Goal: Information Seeking & Learning: Learn about a topic

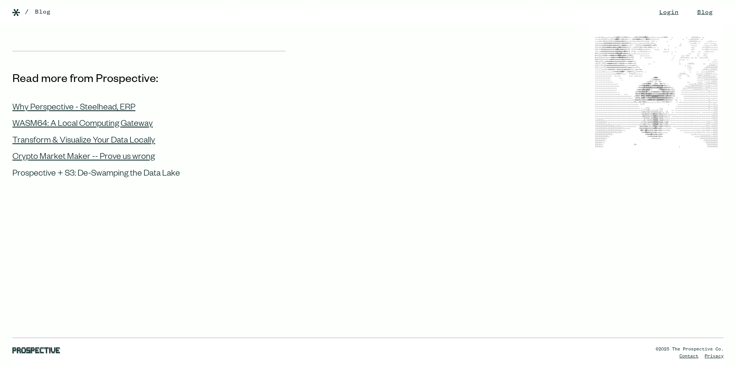
scroll to position [4971, 0]
click at [690, 12] on link "Blog" at bounding box center [705, 12] width 31 height 25
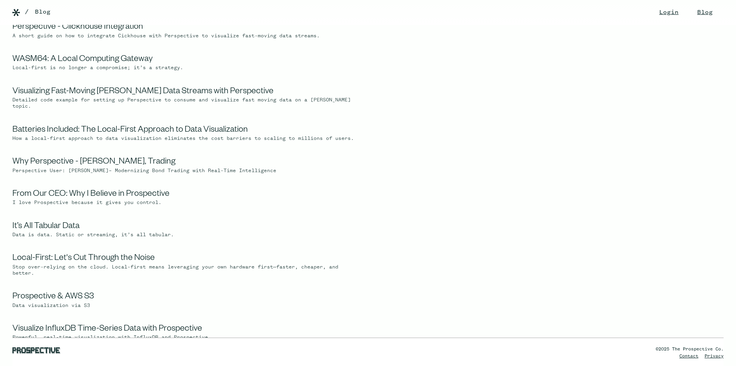
scroll to position [233, 0]
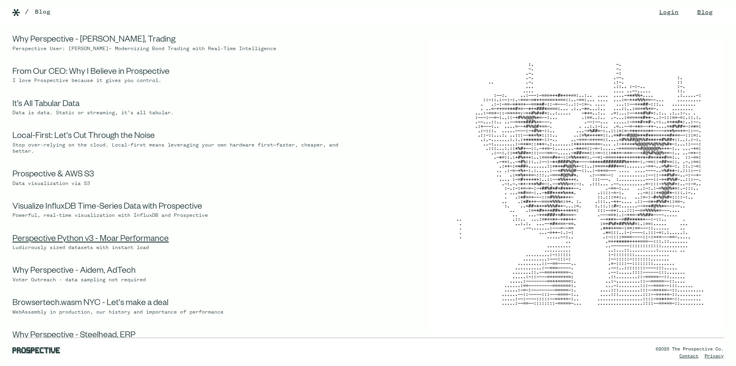
drag, startPoint x: 120, startPoint y: 245, endPoint x: 123, endPoint y: 248, distance: 5.0
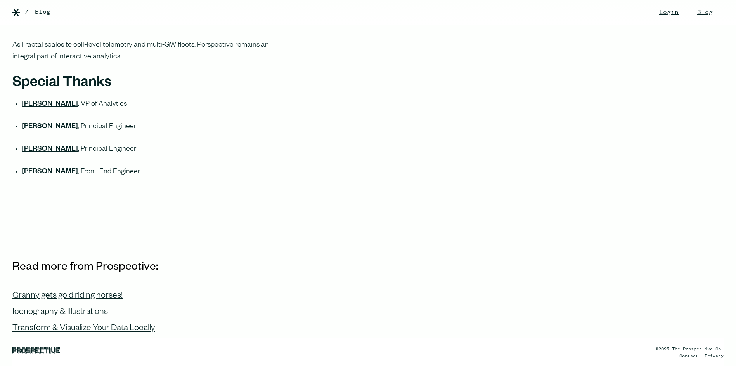
scroll to position [2561, 0]
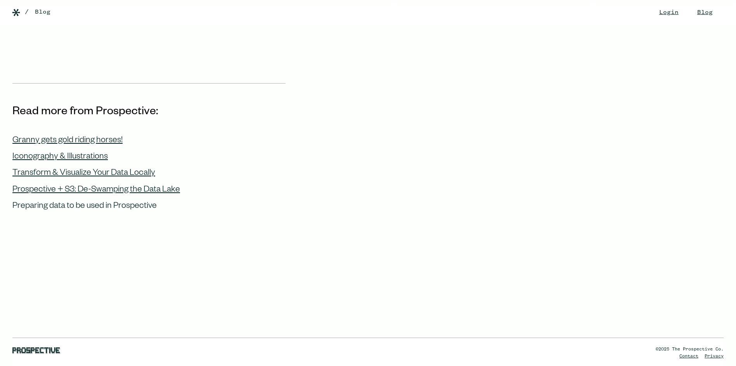
click at [96, 203] on div "Preparing data to be used in Prospective" at bounding box center [84, 206] width 144 height 10
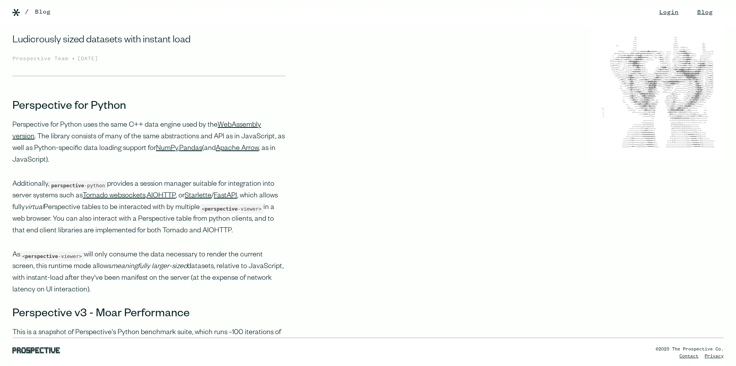
scroll to position [78, 0]
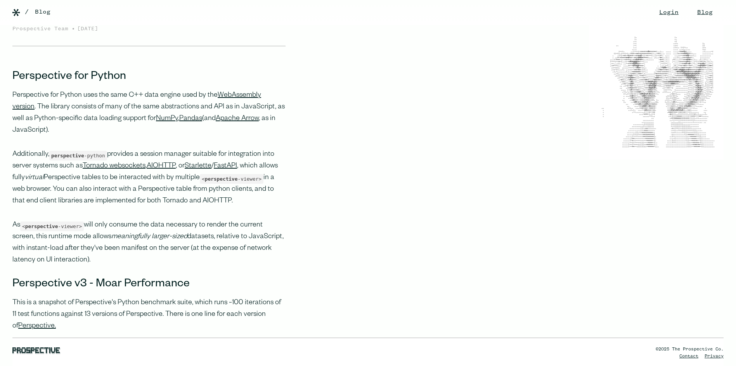
click at [215, 180] on span "perspective" at bounding box center [221, 179] width 33 height 6
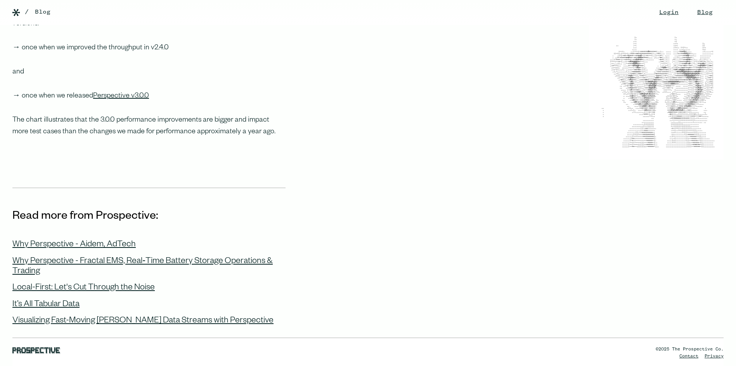
scroll to position [720, 0]
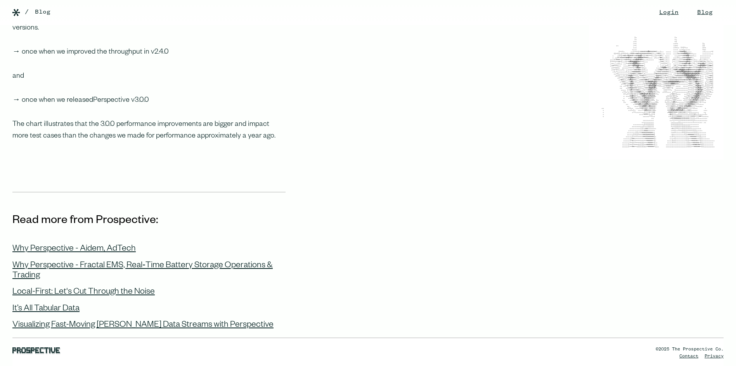
click at [128, 103] on link "Perspective v3.0.0" at bounding box center [121, 101] width 56 height 8
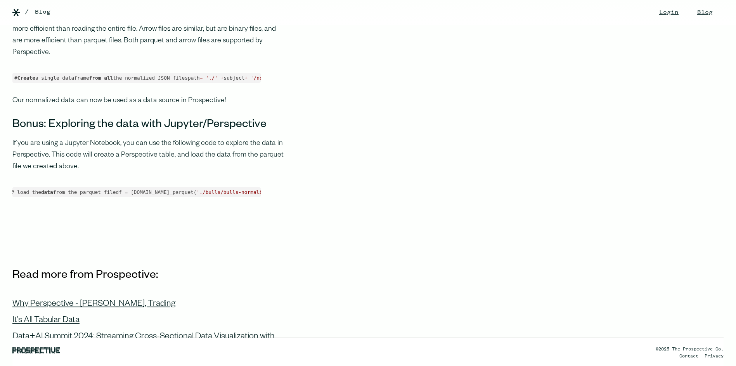
scroll to position [1009, 0]
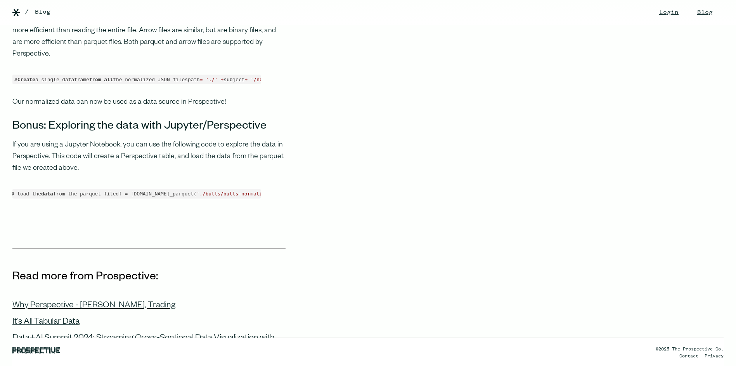
click at [12, 14] on div "Login Blog Changelog" at bounding box center [368, 12] width 736 height 25
click at [18, 12] on img at bounding box center [16, 12] width 8 height 7
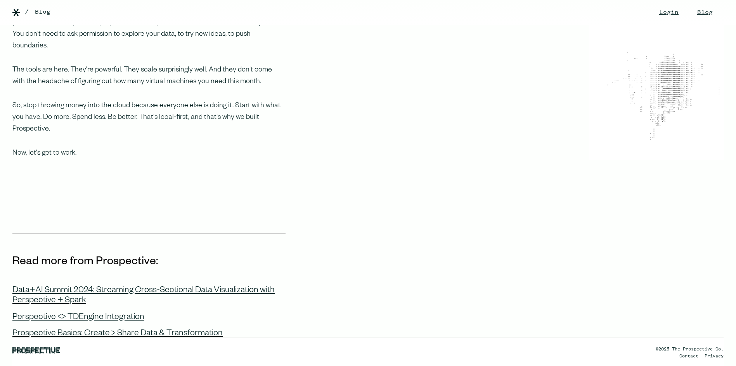
scroll to position [815, 0]
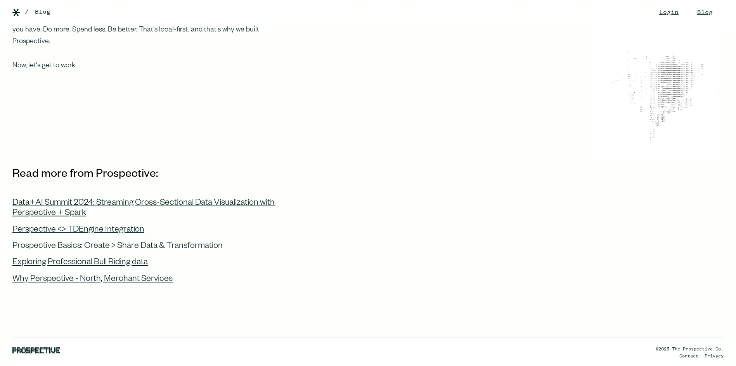
click at [126, 241] on div "Prospective Basics: Create > Share Data & Transformation" at bounding box center [117, 246] width 210 height 10
